Goal: Navigation & Orientation: Understand site structure

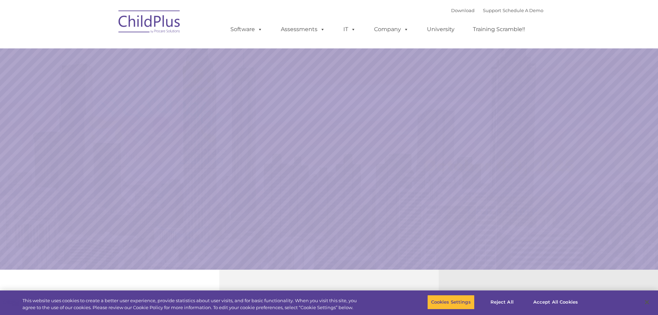
select select "MEDIUM"
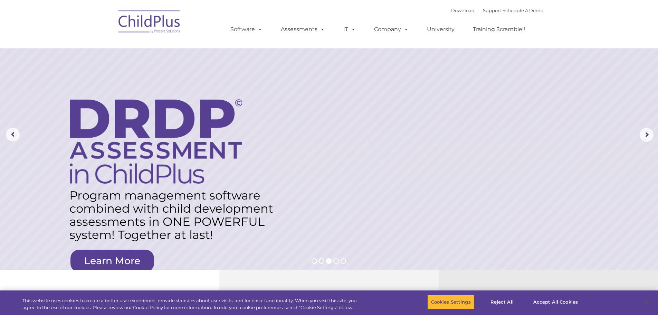
drag, startPoint x: 145, startPoint y: 82, endPoint x: 149, endPoint y: 82, distance: 3.8
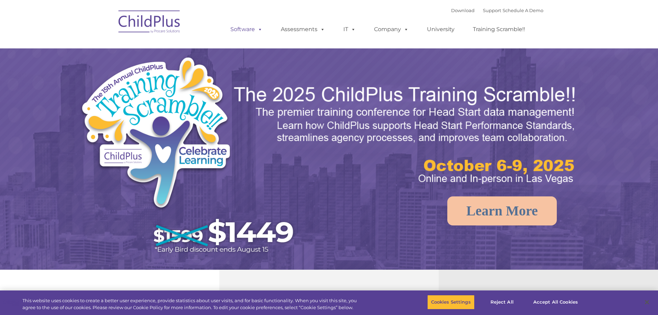
select select "MEDIUM"
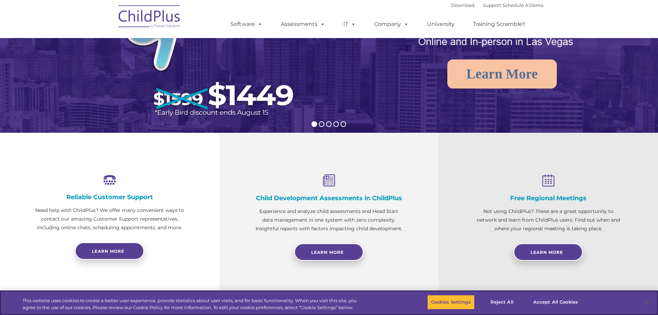
scroll to position [138, 0]
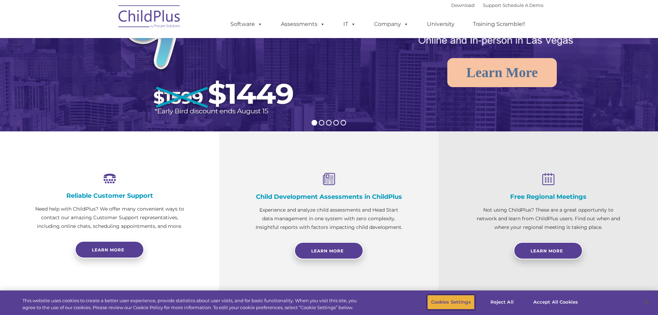
click at [456, 302] on button "Cookies Settings" at bounding box center [450, 302] width 47 height 15
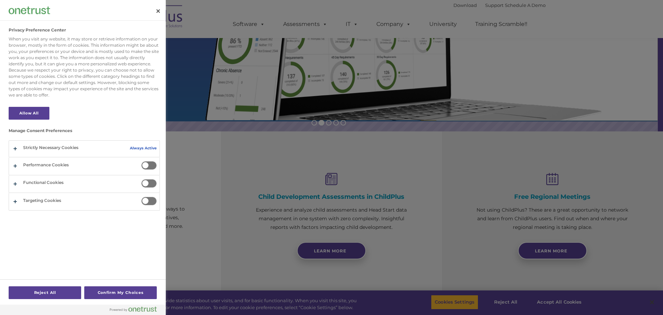
click at [227, 112] on div at bounding box center [331, 157] width 663 height 315
click at [50, 294] on button "Reject All" at bounding box center [45, 292] width 73 height 13
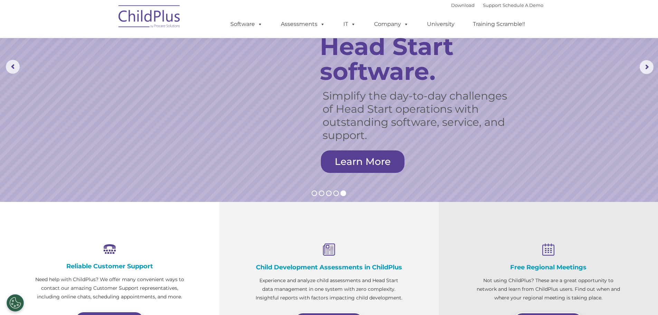
scroll to position [0, 0]
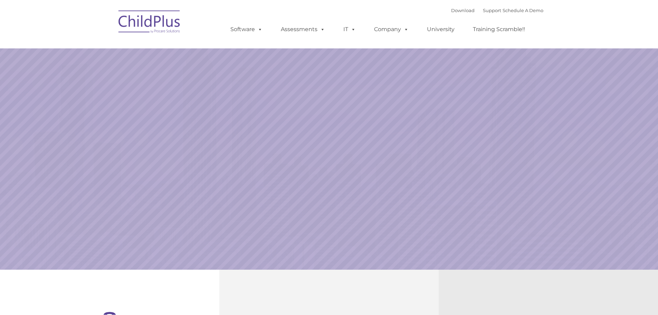
select select "MEDIUM"
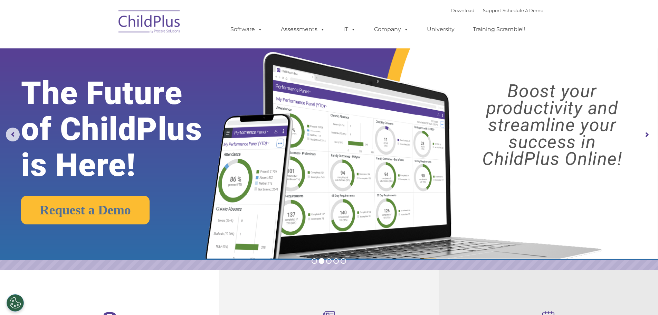
drag, startPoint x: 403, startPoint y: 60, endPoint x: 406, endPoint y: 52, distance: 8.9
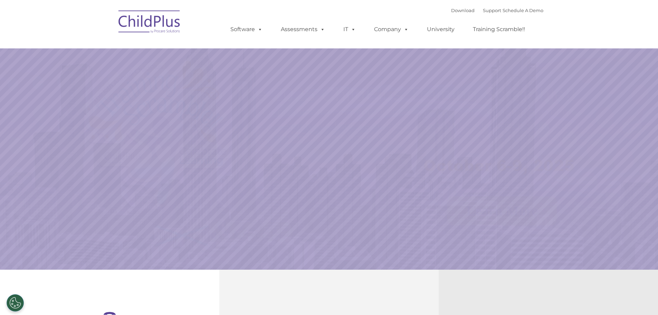
select select "MEDIUM"
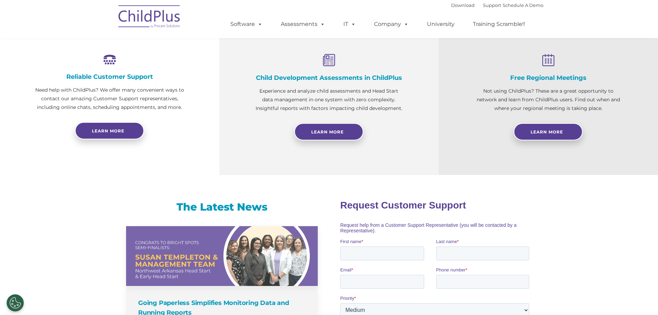
scroll to position [244, 0]
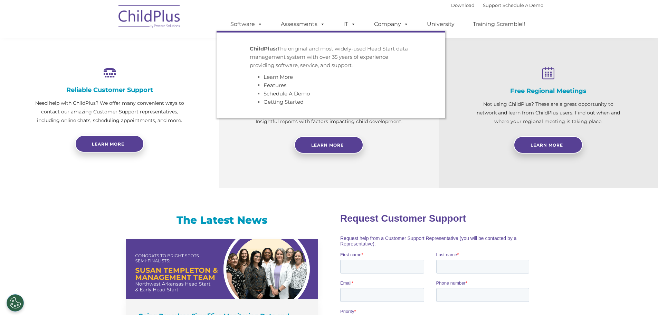
drag, startPoint x: 261, startPoint y: 34, endPoint x: 258, endPoint y: 31, distance: 4.9
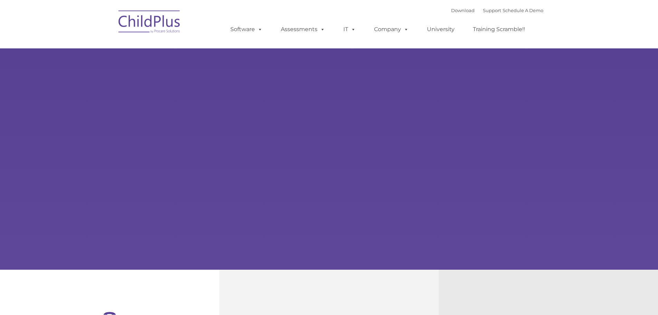
type input ""
select select "MEDIUM"
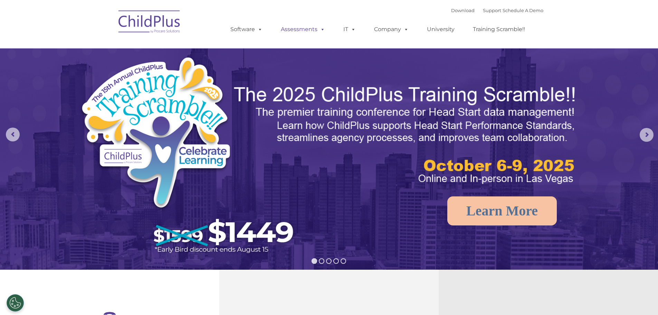
click at [319, 31] on span at bounding box center [321, 29] width 8 height 7
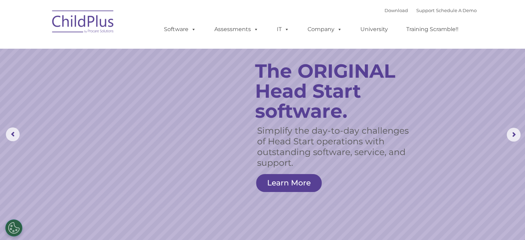
drag, startPoint x: 86, startPoint y: 29, endPoint x: 87, endPoint y: 21, distance: 8.0
